Goal: Task Accomplishment & Management: Manage account settings

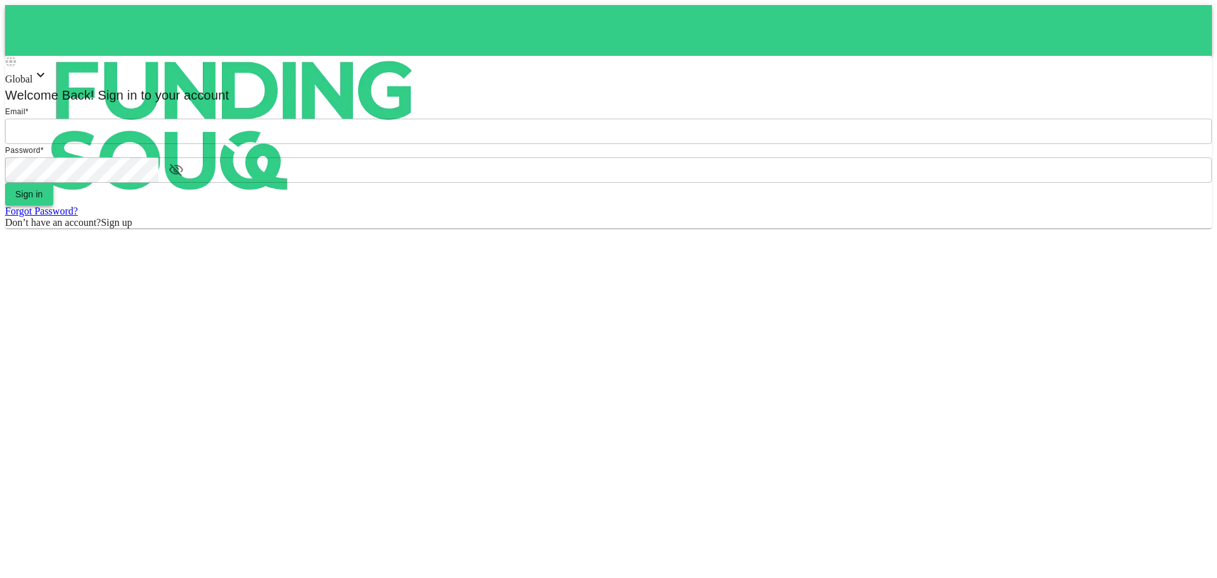
type input "[EMAIL_ADDRESS][DOMAIN_NAME]"
click at [43, 199] on span "Sign in" at bounding box center [29, 194] width 28 height 10
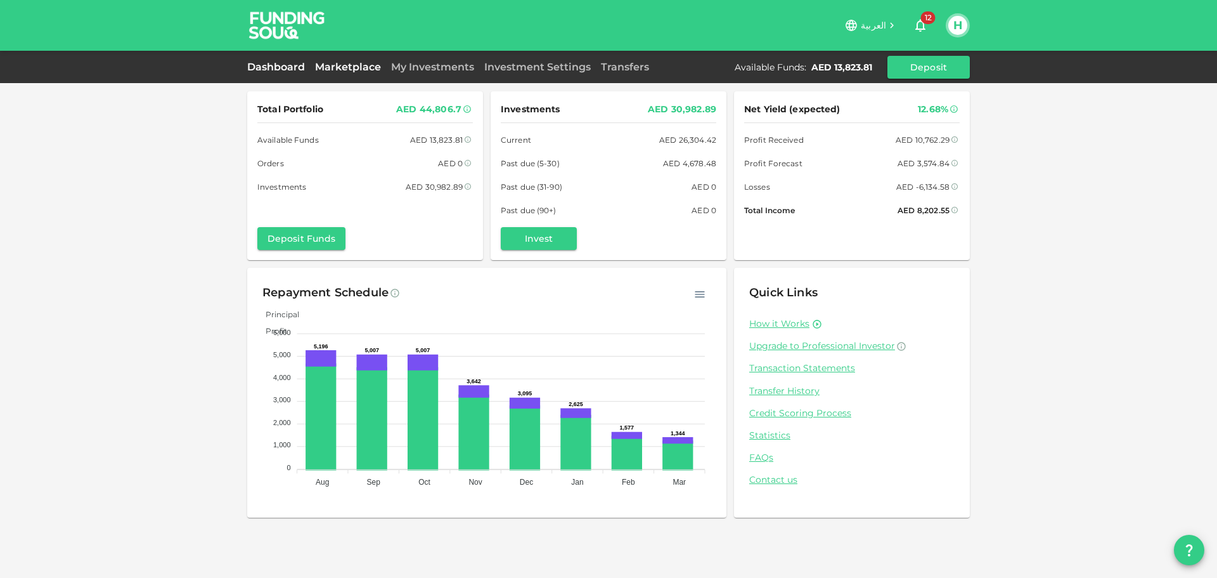
click at [336, 65] on link "Marketplace" at bounding box center [348, 67] width 76 height 12
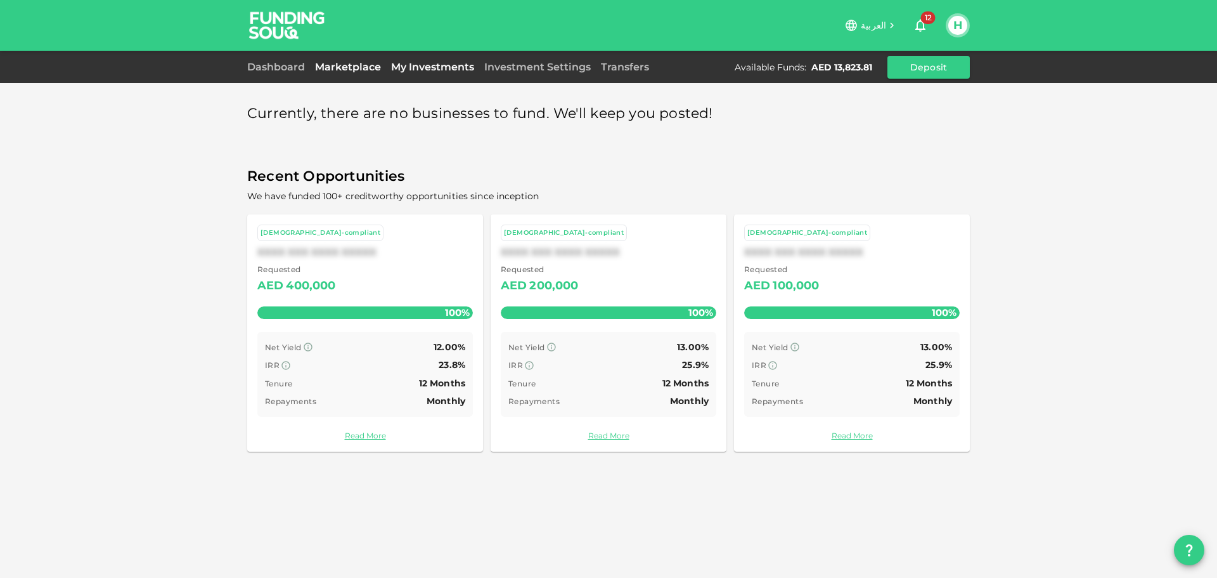
click at [439, 68] on link "My Investments" at bounding box center [432, 67] width 93 height 12
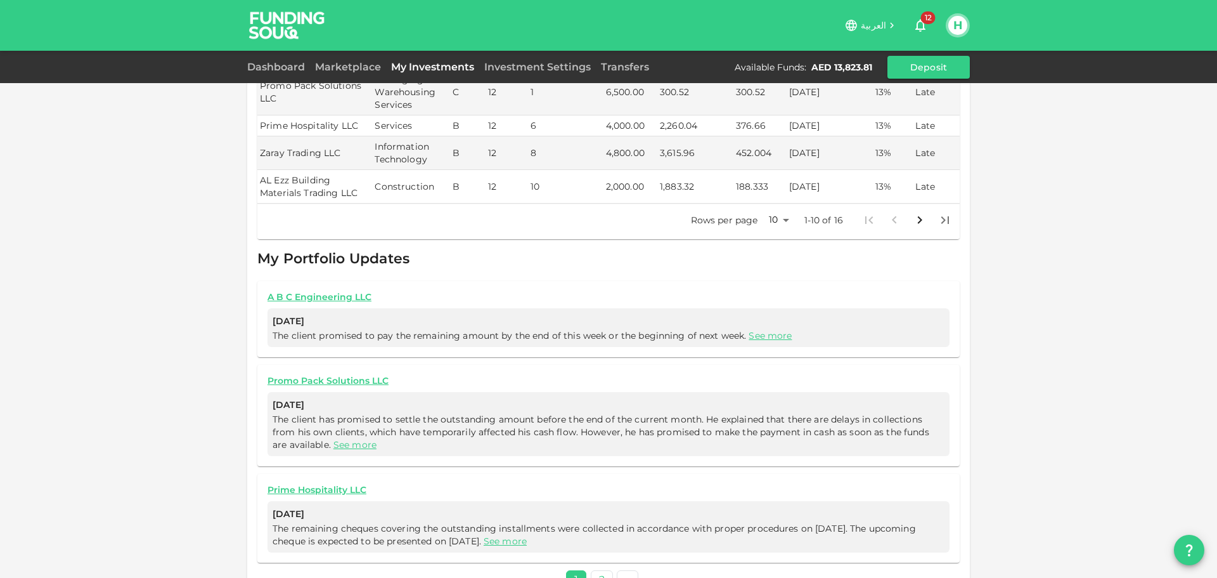
scroll to position [413, 0]
click at [779, 193] on body "العربية 12 H Dashboard Marketplace My Investments Investment Settings Transfers…" at bounding box center [608, 289] width 1217 height 578
click at [774, 231] on li "25" at bounding box center [775, 234] width 38 height 23
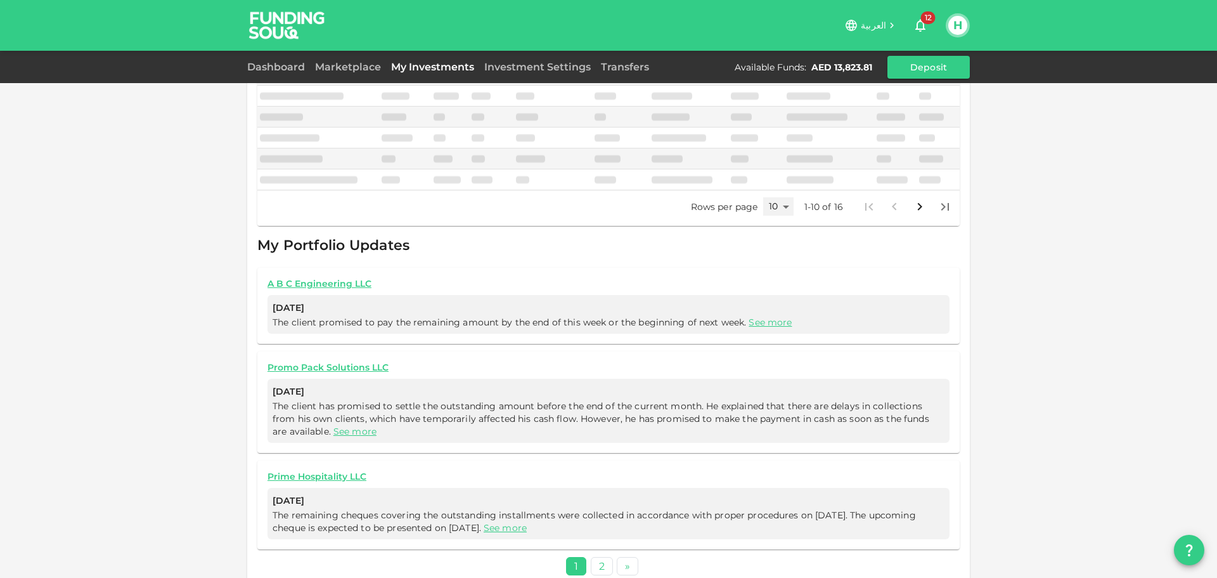
type input "25"
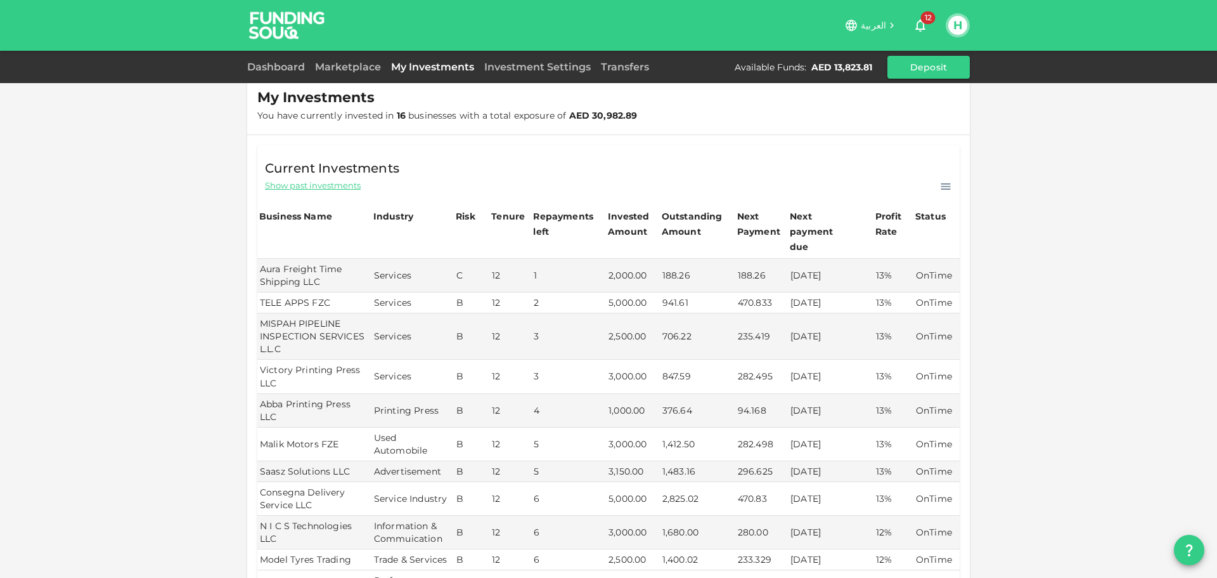
scroll to position [0, 0]
